Goal: Task Accomplishment & Management: Manage account settings

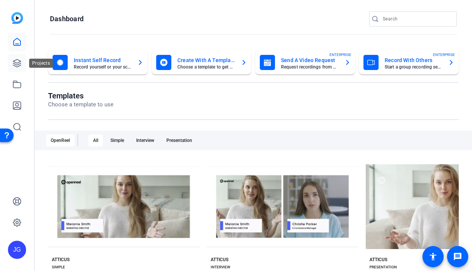
click at [16, 61] on icon at bounding box center [16, 63] width 9 height 9
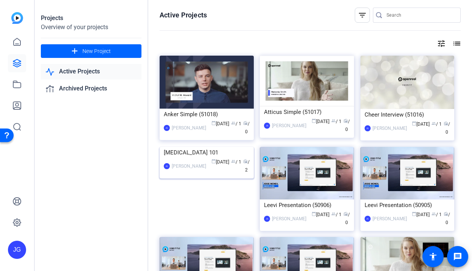
click at [187, 158] on div "[MEDICAL_DATA] 101" at bounding box center [207, 152] width 86 height 11
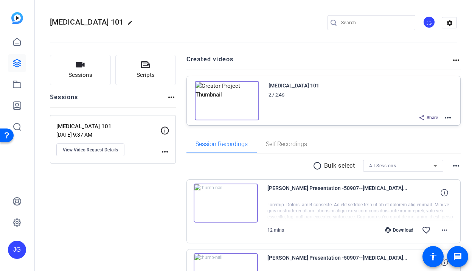
click at [226, 100] on img at bounding box center [227, 100] width 64 height 39
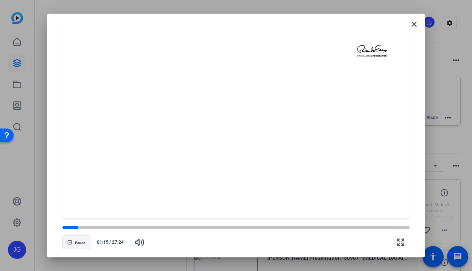
click at [75, 242] on span "Pause" at bounding box center [80, 242] width 10 height 5
click at [417, 21] on mat-icon "close" at bounding box center [413, 24] width 9 height 9
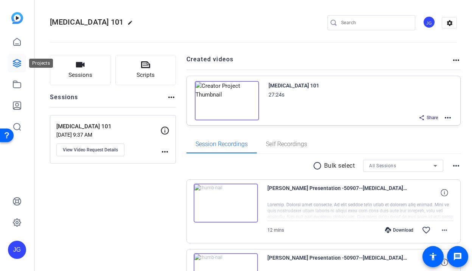
click at [19, 67] on icon at bounding box center [16, 63] width 9 height 9
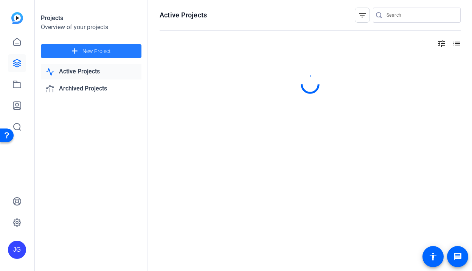
click at [89, 48] on span "New Project" at bounding box center [96, 51] width 28 height 8
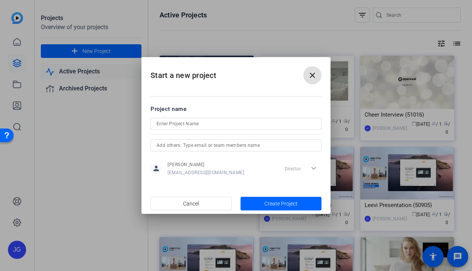
click at [192, 119] on input at bounding box center [235, 123] width 159 height 9
type input "Brows"
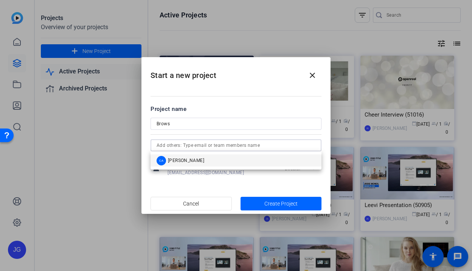
click at [232, 144] on input "text" at bounding box center [235, 145] width 159 height 9
click at [217, 182] on mat-dialog-content "Project name Brows person [PERSON_NAME] [PERSON_NAME][EMAIL_ADDRESS][DOMAIN_NAM…" at bounding box center [235, 140] width 189 height 105
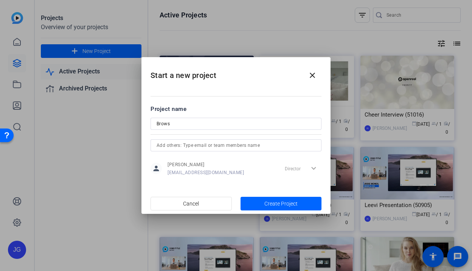
click at [237, 146] on input "text" at bounding box center [235, 145] width 159 height 9
type input "[PERSON_NAME][EMAIL_ADDRESS][DOMAIN_NAME]"
click at [291, 203] on span "Create Project" at bounding box center [280, 204] width 33 height 8
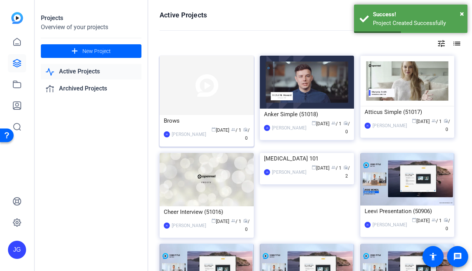
click at [173, 121] on div "Brows" at bounding box center [207, 120] width 86 height 11
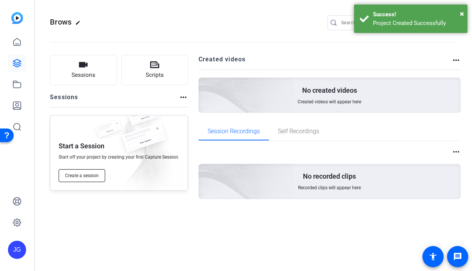
click at [83, 176] on span "Create a session" at bounding box center [82, 175] width 34 height 6
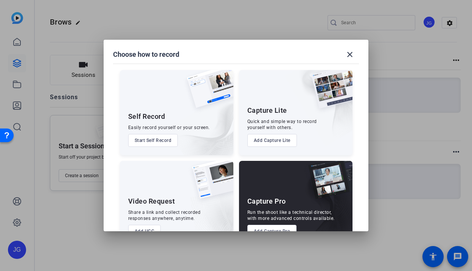
scroll to position [22, 0]
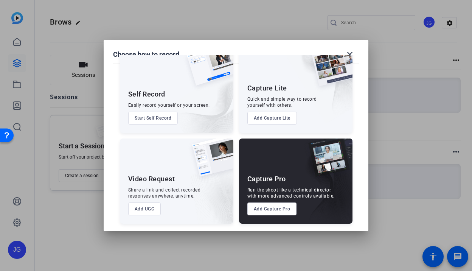
click at [142, 211] on button "Add UGC" at bounding box center [144, 208] width 33 height 13
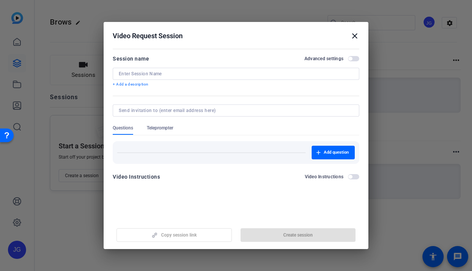
click at [150, 76] on input at bounding box center [236, 74] width 234 height 6
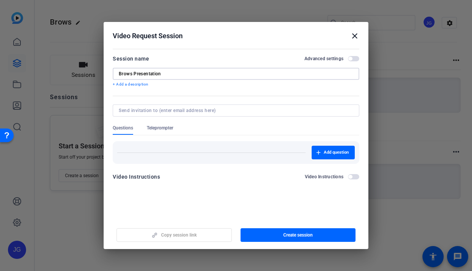
type input "Brows Presentation"
click at [144, 107] on input at bounding box center [234, 110] width 231 height 6
type input "[PERSON_NAME][EMAIL_ADDRESS][DOMAIN_NAME]"
click at [353, 178] on form "Session name Advanced settings Brows Presentation + Add a description Questions…" at bounding box center [236, 119] width 246 height 131
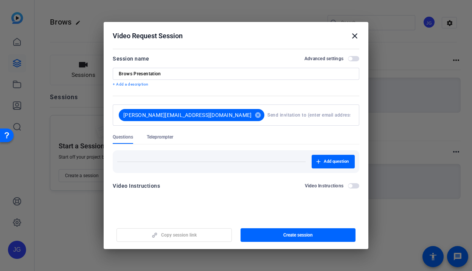
click at [353, 185] on span "button" at bounding box center [353, 185] width 11 height 5
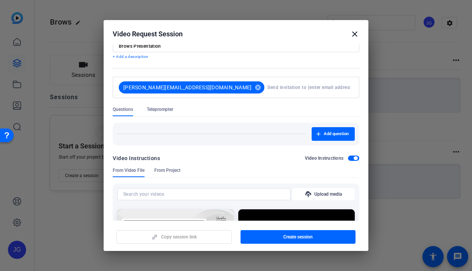
scroll to position [41, 0]
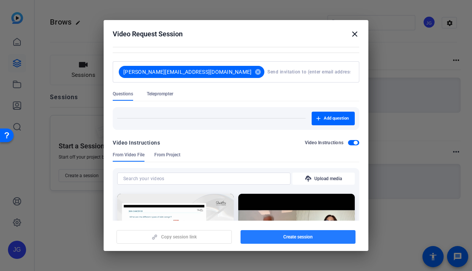
click at [301, 236] on span "Create session" at bounding box center [297, 237] width 29 height 6
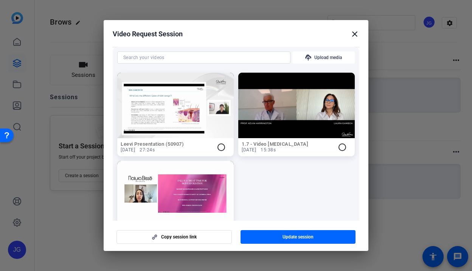
scroll to position [218, 0]
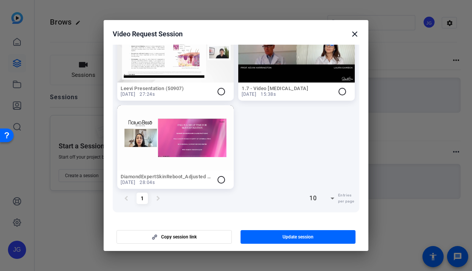
click at [354, 34] on mat-icon "close" at bounding box center [354, 33] width 9 height 9
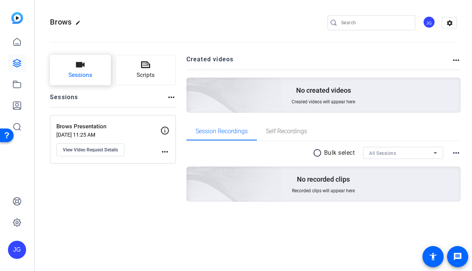
click at [87, 72] on span "Sessions" at bounding box center [80, 75] width 24 height 9
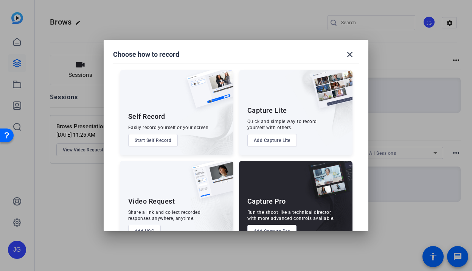
scroll to position [22, 0]
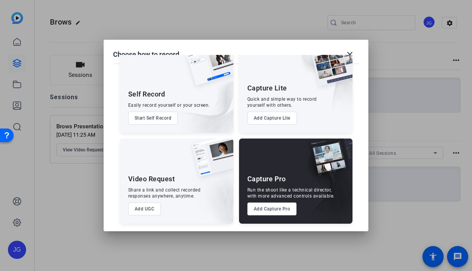
click at [277, 210] on button "Add Capture Pro" at bounding box center [271, 208] width 49 height 13
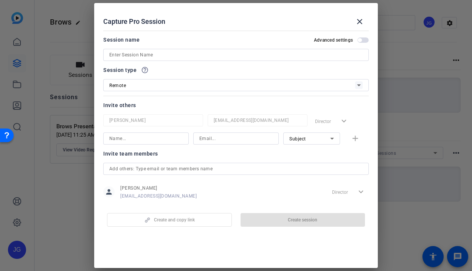
scroll to position [13, 0]
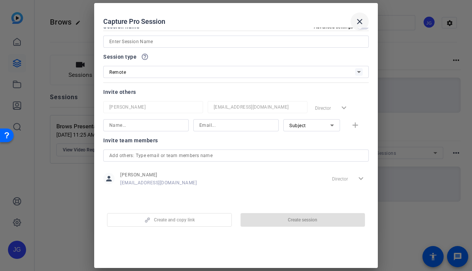
click at [358, 25] on mat-icon "close" at bounding box center [359, 21] width 9 height 9
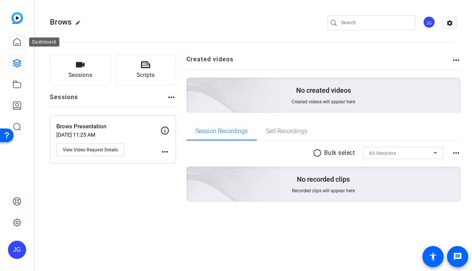
click at [17, 42] on icon at bounding box center [16, 41] width 9 height 9
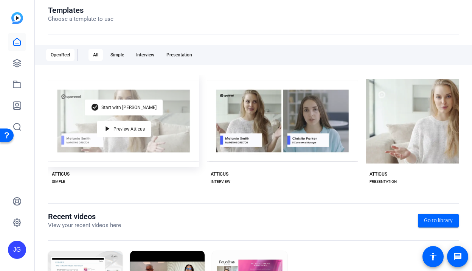
scroll to position [156, 0]
